Goal: Check status: Check status

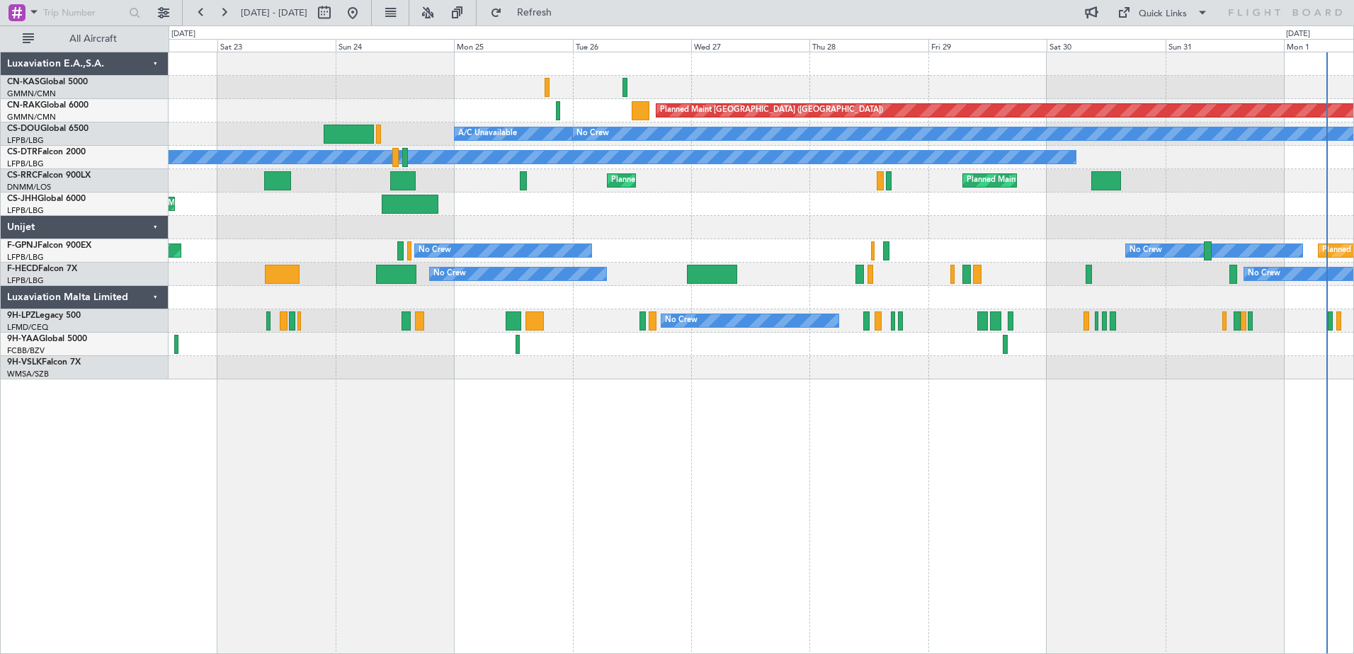
click at [967, 523] on div "Planned Maint [GEOGRAPHIC_DATA] ([GEOGRAPHIC_DATA]) Planned Maint [GEOGRAPHIC_D…" at bounding box center [761, 353] width 1185 height 603
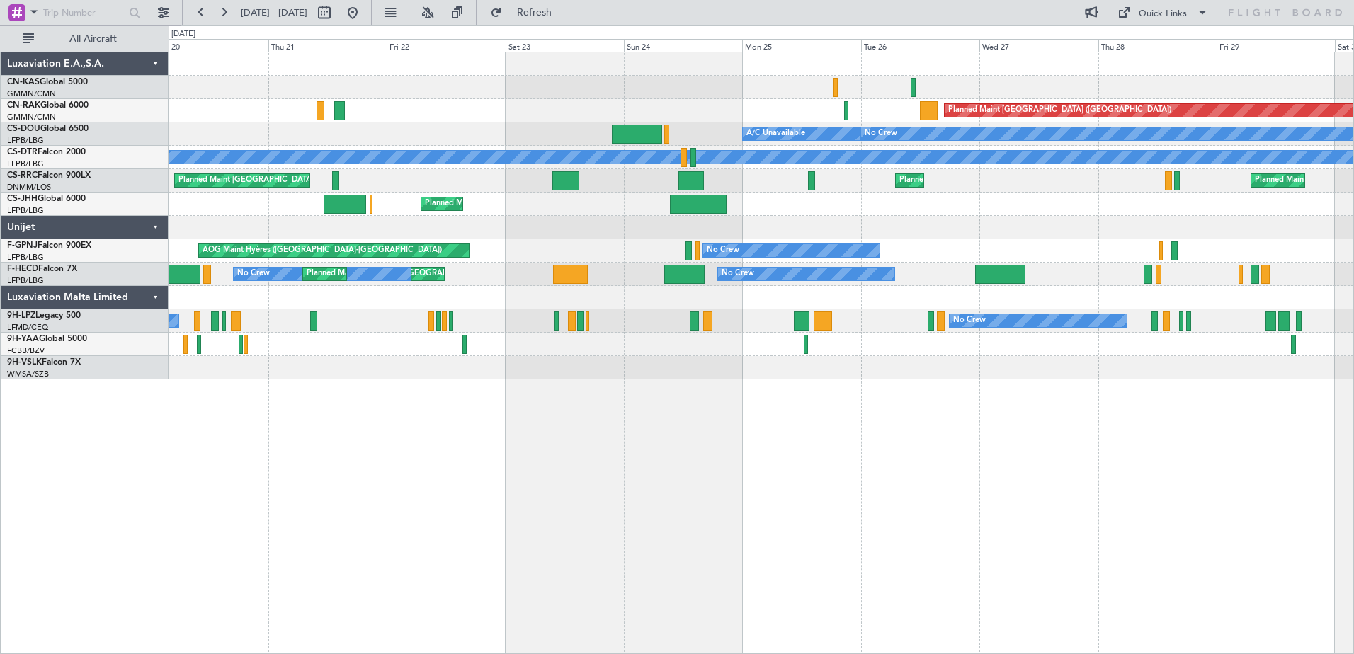
click at [858, 464] on div "Planned Maint [GEOGRAPHIC_DATA] ([GEOGRAPHIC_DATA]) Planned Maint [GEOGRAPHIC_D…" at bounding box center [761, 353] width 1185 height 603
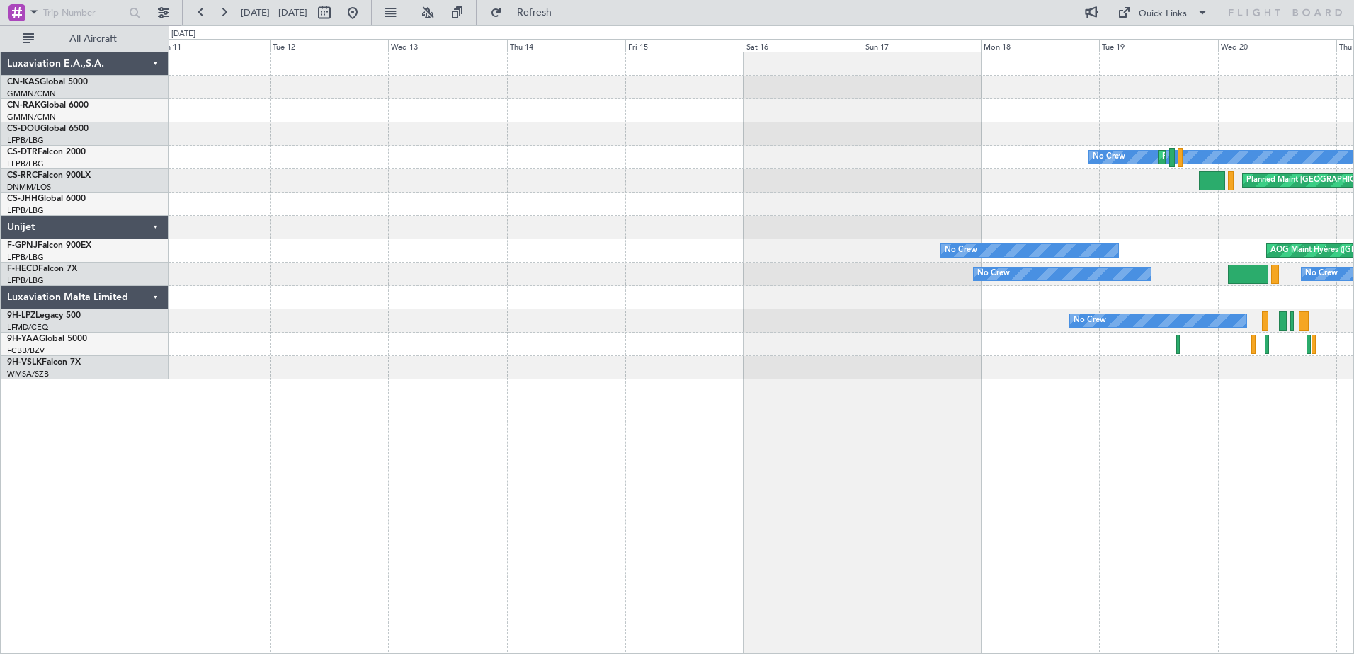
click at [974, 500] on div "No Crew Planned Maint Sofia Planned Maint [GEOGRAPHIC_DATA] ([GEOGRAPHIC_DATA])…" at bounding box center [761, 353] width 1185 height 603
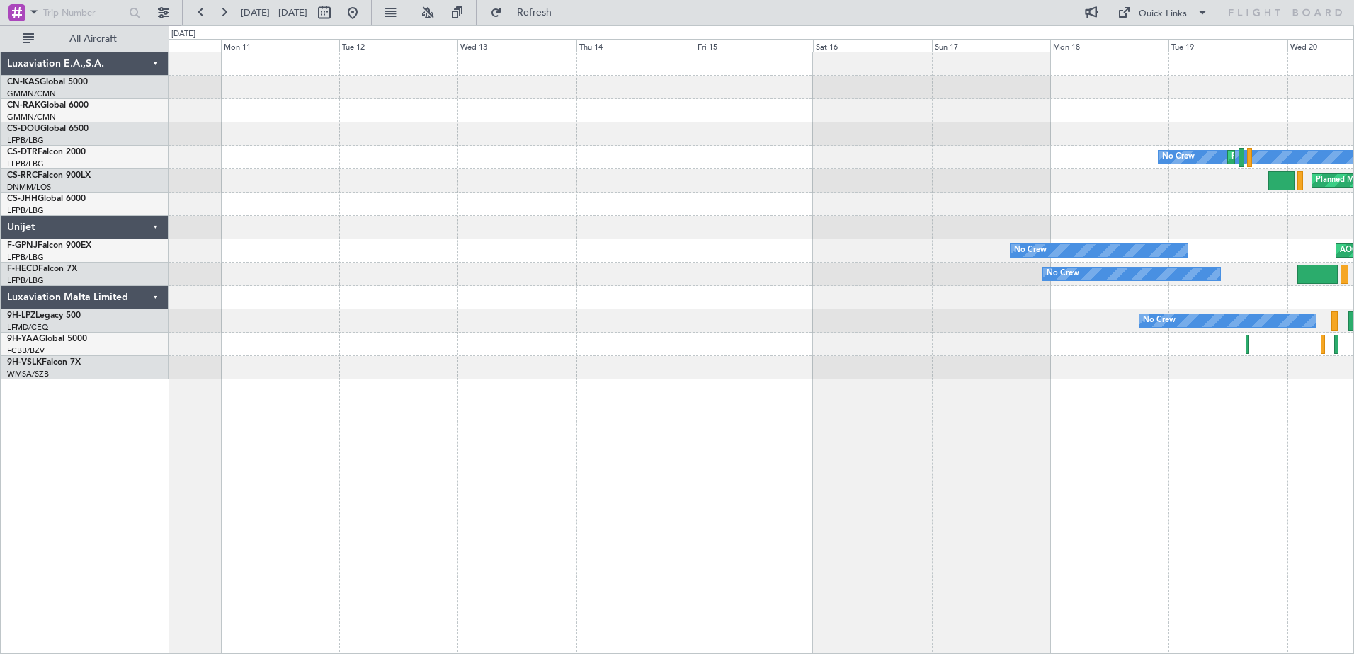
click at [1108, 456] on div "No Crew Planned Maint Sofia Planned Maint [GEOGRAPHIC_DATA] ([GEOGRAPHIC_DATA])…" at bounding box center [761, 353] width 1185 height 603
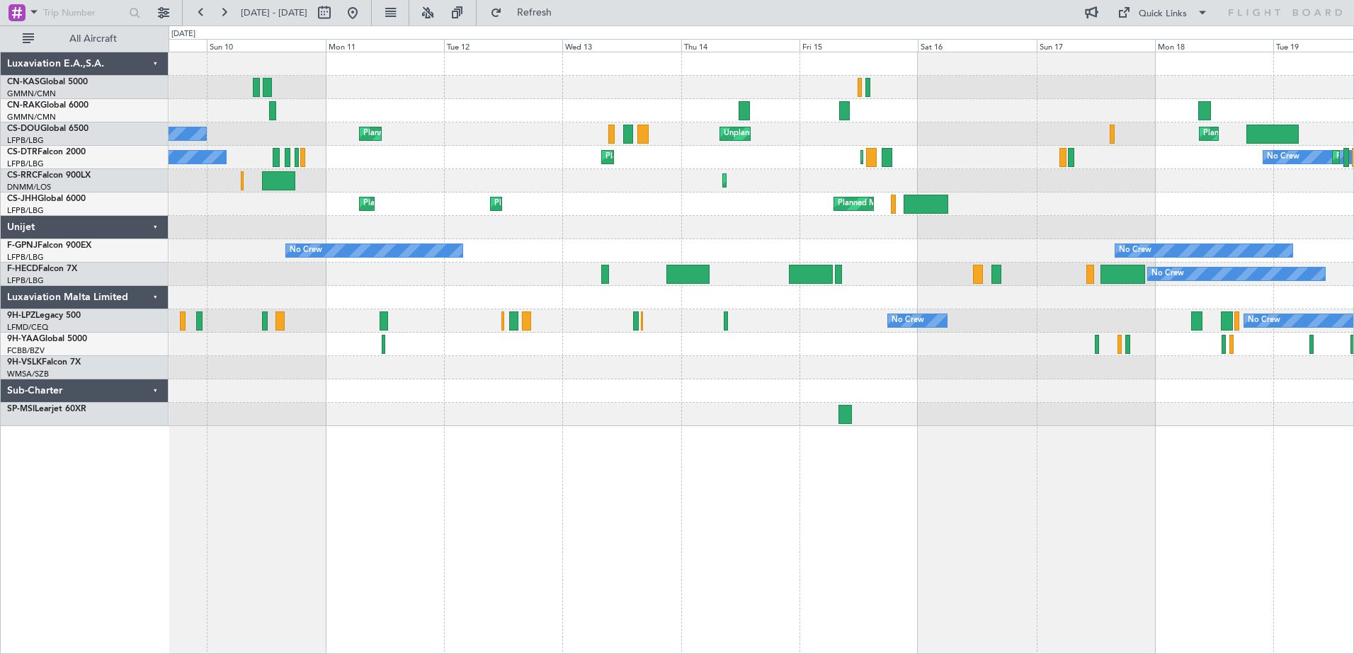
click at [565, 576] on div "No Crew Planned Maint [GEOGRAPHIC_DATA] ([GEOGRAPHIC_DATA]) Unplanned Maint [GE…" at bounding box center [761, 353] width 1185 height 603
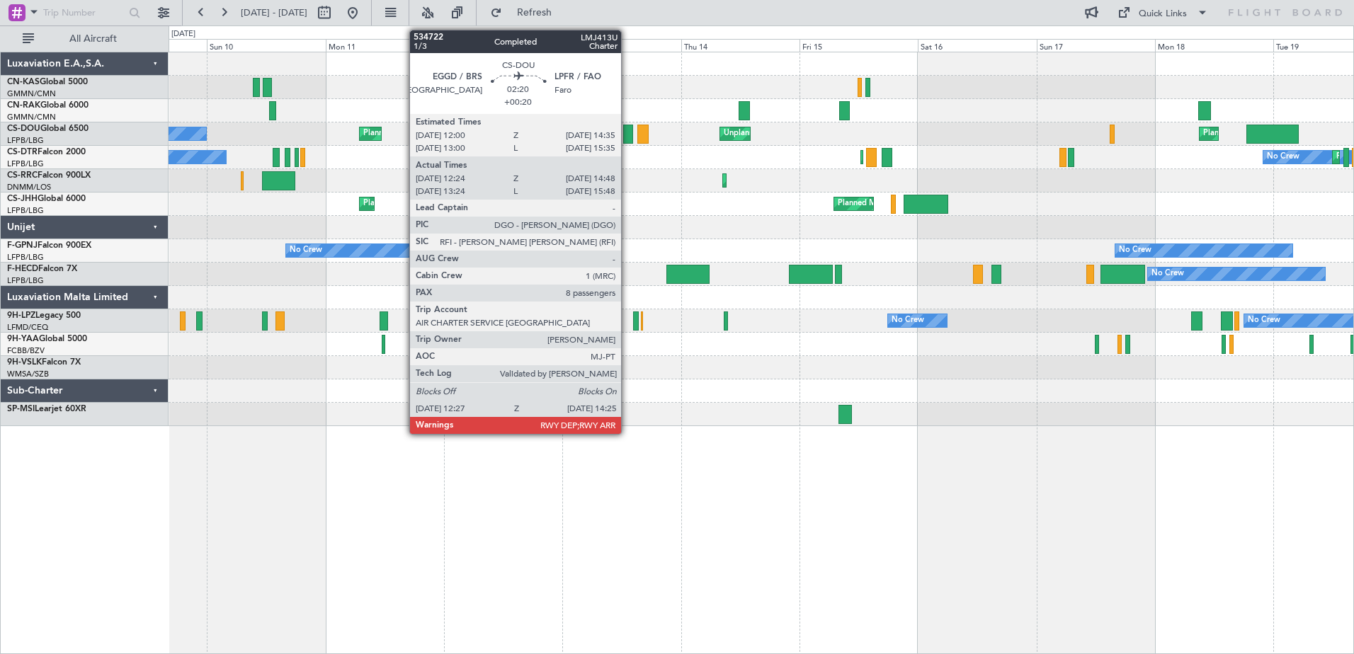
click at [627, 137] on div at bounding box center [628, 134] width 10 height 19
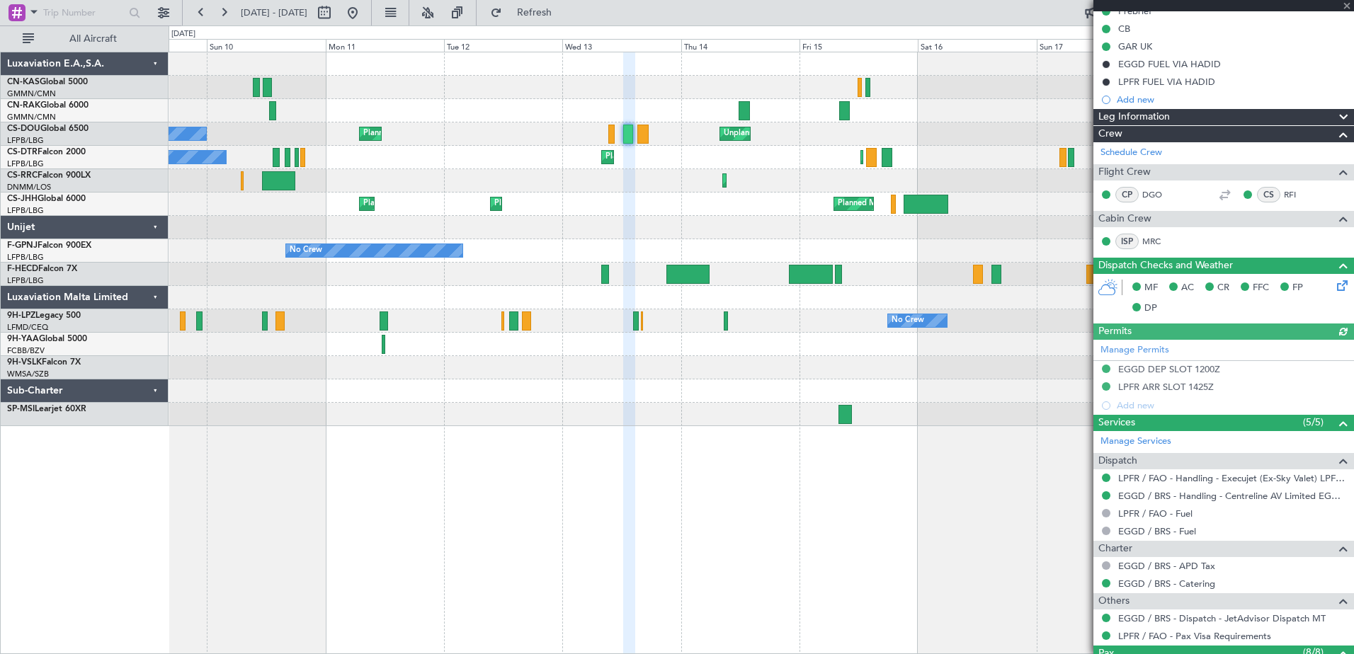
scroll to position [456, 0]
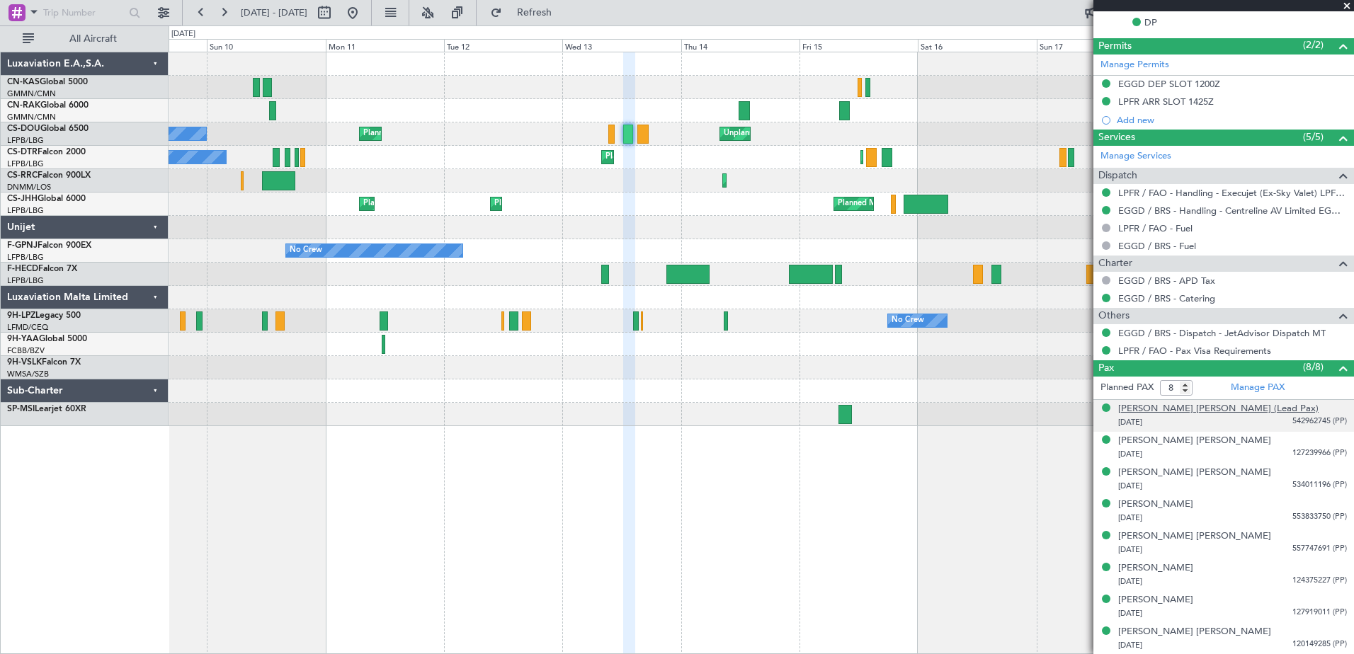
click at [1186, 408] on div "[PERSON_NAME] [PERSON_NAME] (Lead Pax)" at bounding box center [1218, 409] width 200 height 14
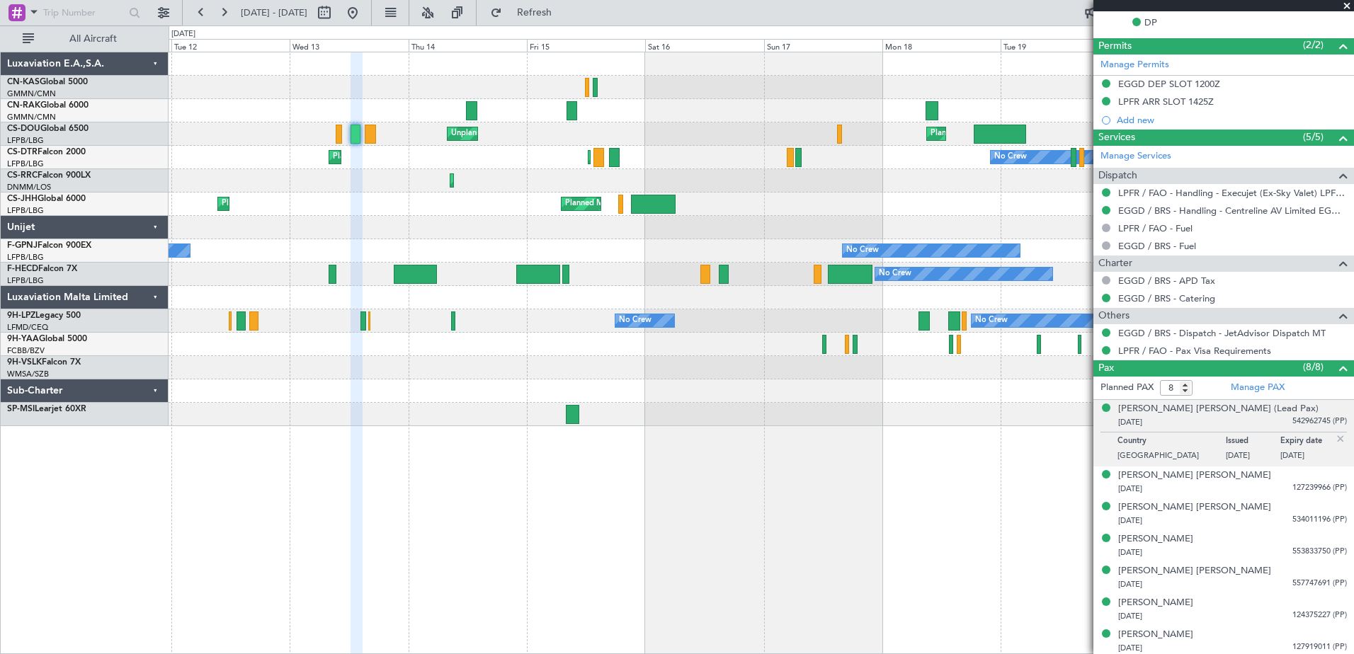
click at [549, 391] on div at bounding box center [761, 391] width 1185 height 23
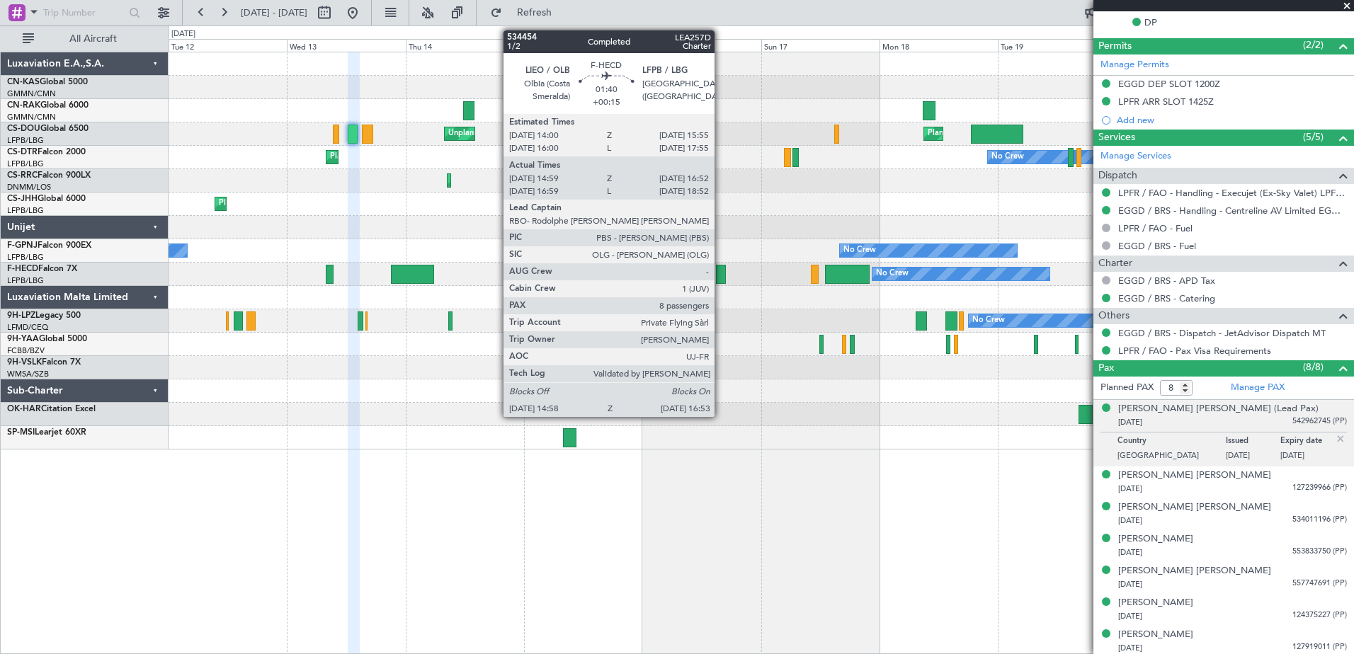
click at [721, 275] on div at bounding box center [721, 274] width 10 height 19
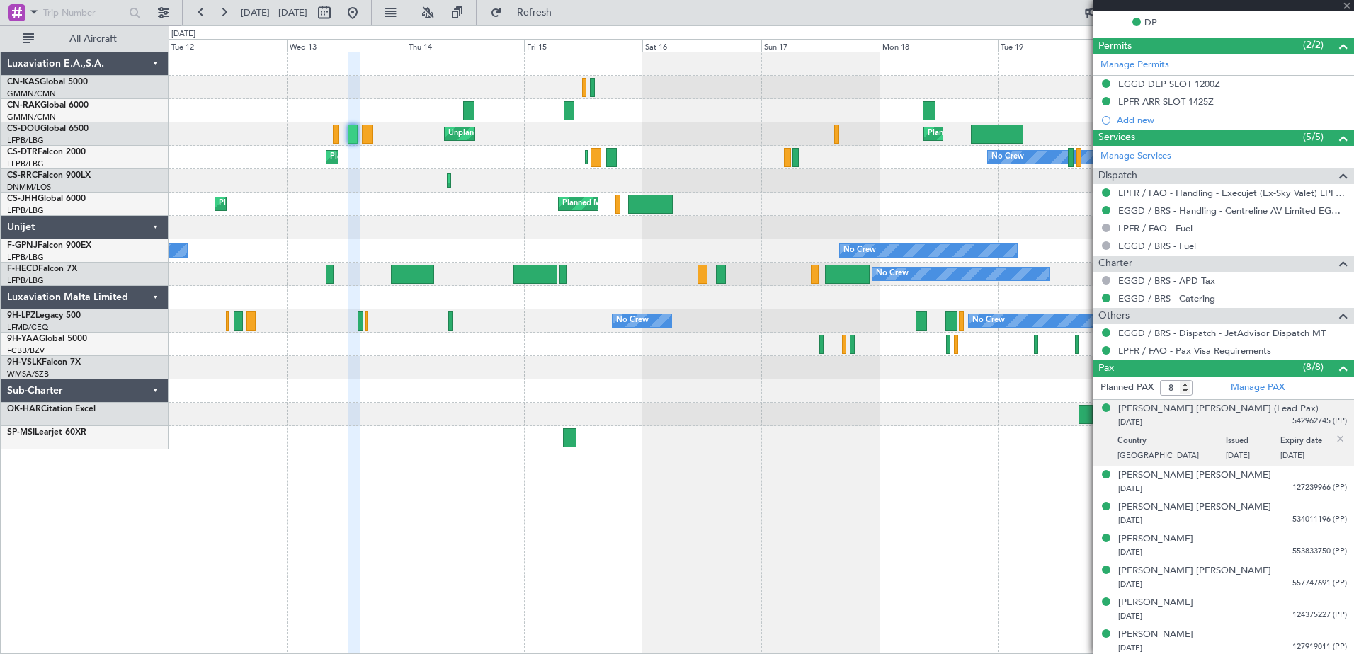
type input "+00:15"
type input "15:09"
type input "16:47"
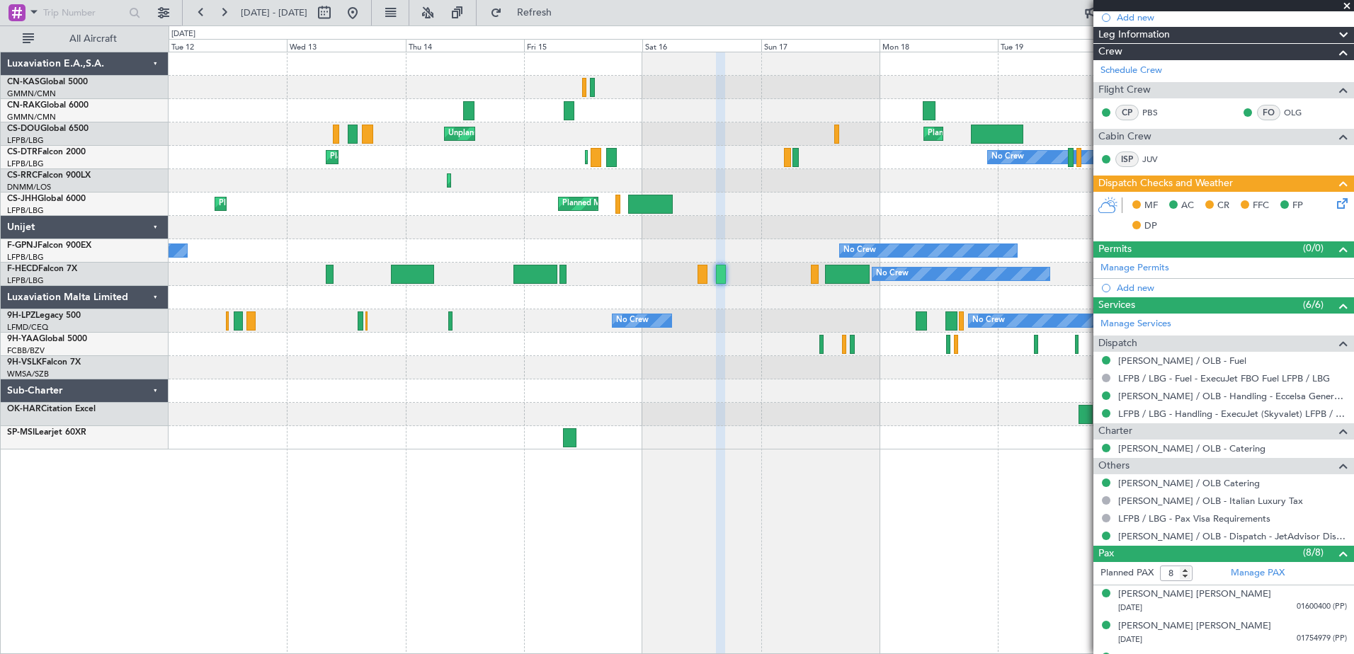
scroll to position [385, 0]
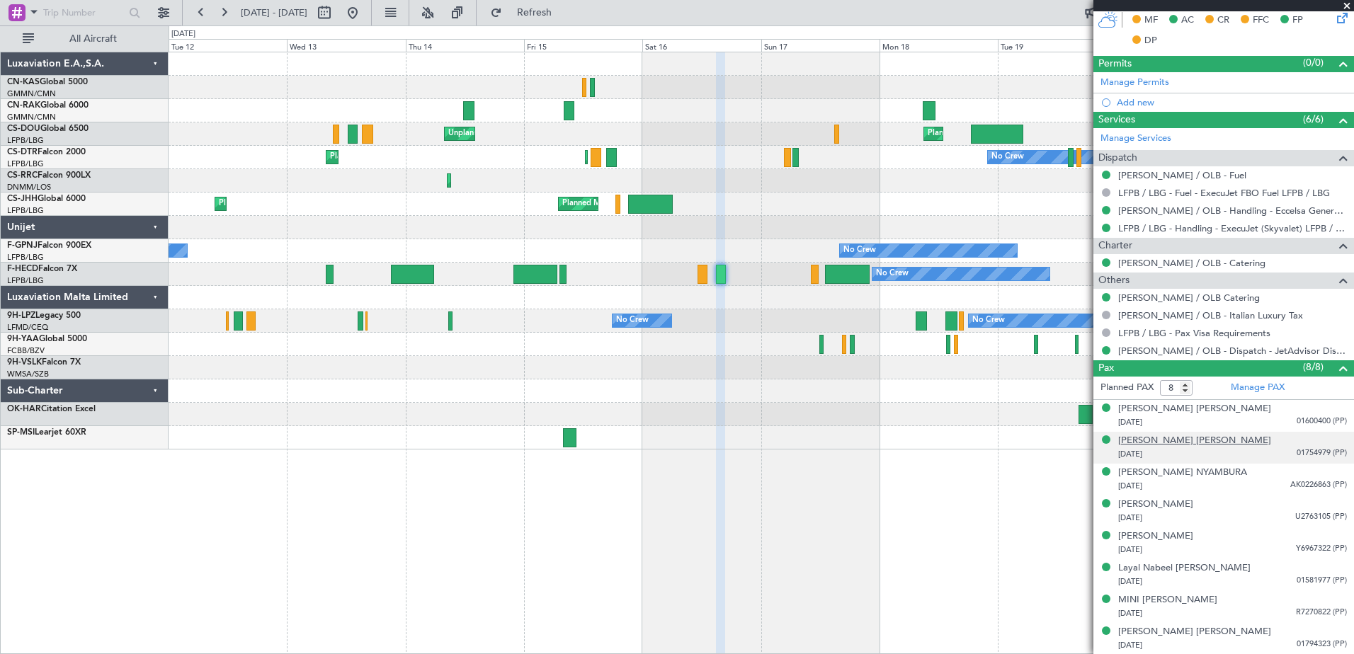
click at [1169, 438] on div "[PERSON_NAME] [PERSON_NAME]" at bounding box center [1194, 441] width 153 height 14
